Goal: Information Seeking & Learning: Check status

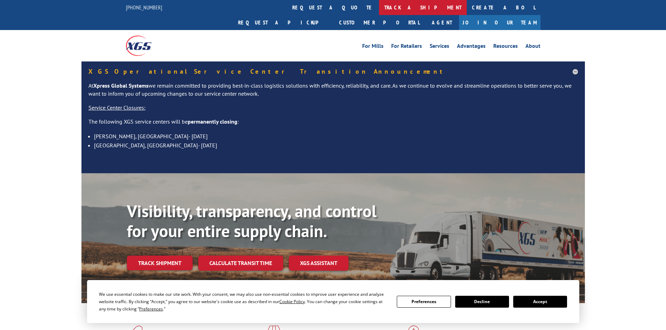
click at [379, 6] on link "track a shipment" at bounding box center [423, 7] width 88 height 15
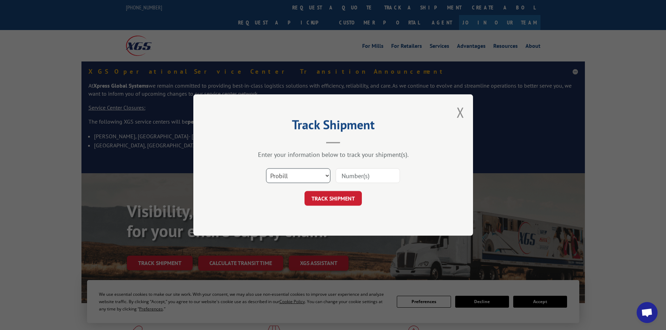
click at [302, 177] on select "Select category... Probill BOL PO" at bounding box center [298, 176] width 64 height 15
select select "po"
click at [266, 169] on select "Select category... Probill BOL PO" at bounding box center [298, 176] width 64 height 15
paste input "34547218"
type input "34547218"
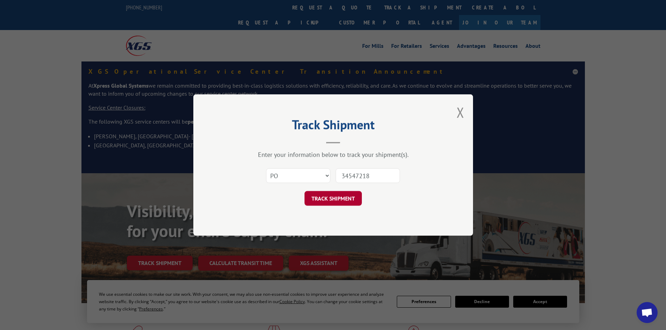
click at [350, 201] on button "TRACK SHIPMENT" at bounding box center [333, 198] width 57 height 15
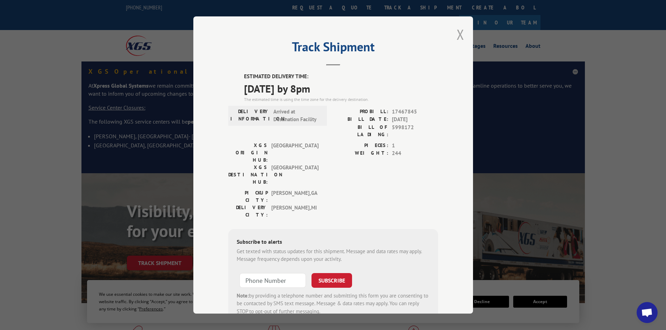
click at [457, 35] on button "Close modal" at bounding box center [461, 34] width 8 height 19
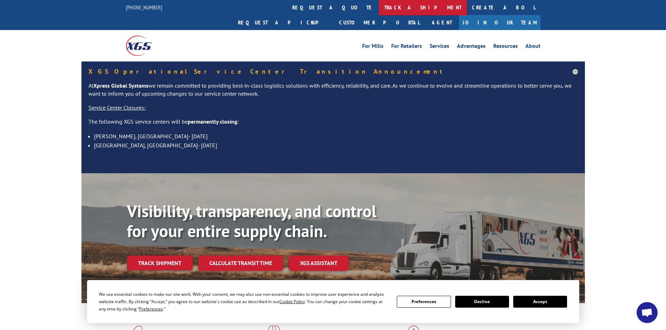
click at [379, 10] on link "track a shipment" at bounding box center [423, 7] width 88 height 15
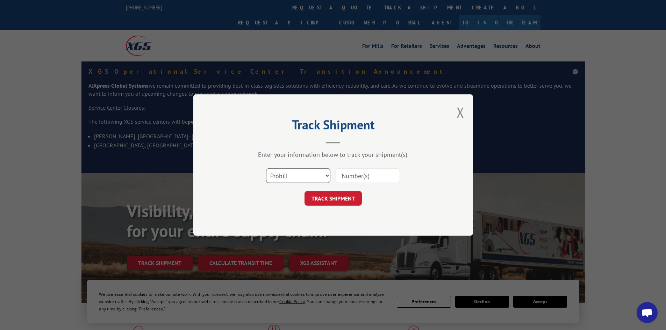
click at [288, 177] on select "Select category... Probill BOL PO" at bounding box center [298, 176] width 64 height 15
select select "po"
click at [266, 169] on select "Select category... Probill BOL PO" at bounding box center [298, 176] width 64 height 15
paste input "34547316"
type input "34547316"
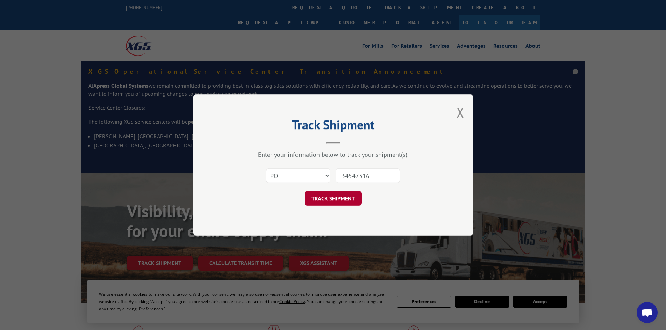
click at [338, 199] on button "TRACK SHIPMENT" at bounding box center [333, 198] width 57 height 15
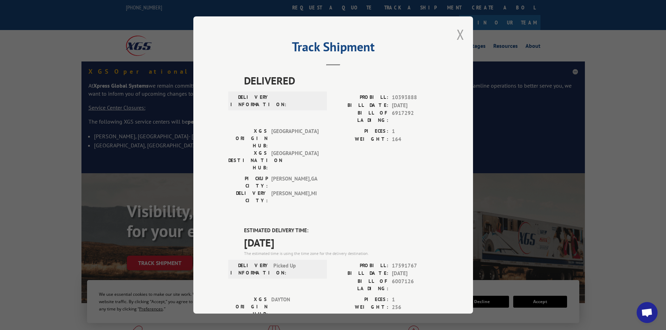
click at [458, 30] on button "Close modal" at bounding box center [461, 34] width 8 height 19
